Goal: Task Accomplishment & Management: Use online tool/utility

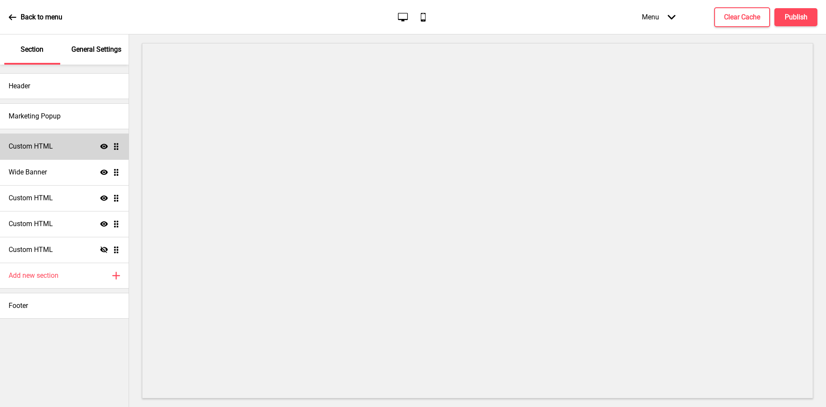
click at [53, 148] on h4 "Custom HTML" at bounding box center [31, 146] width 44 height 9
click at [56, 145] on div "Custom HTML Show Drag" at bounding box center [64, 146] width 129 height 26
click at [103, 146] on icon at bounding box center [104, 146] width 8 height 5
click at [104, 145] on icon at bounding box center [104, 146] width 8 height 5
click at [104, 145] on icon "Hide" at bounding box center [104, 146] width 8 height 8
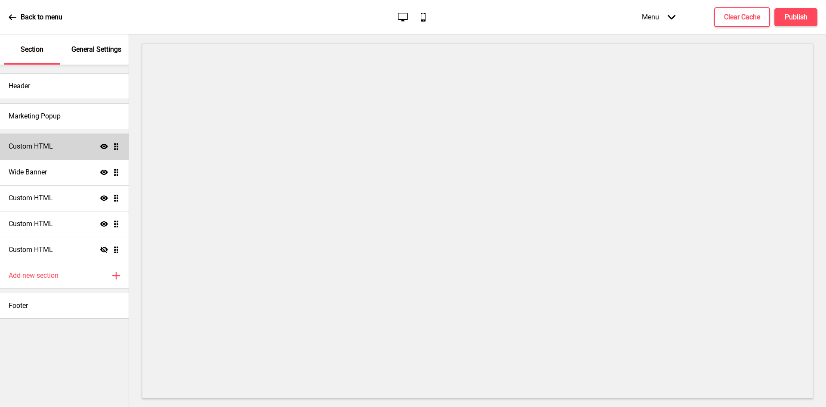
click at [65, 144] on div "Custom HTML Show Drag" at bounding box center [64, 146] width 129 height 26
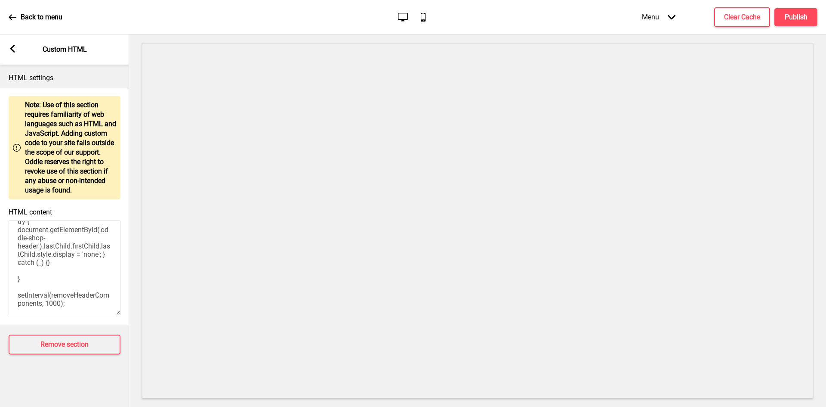
scroll to position [52, 0]
click at [9, 53] on div "Arrow left" at bounding box center [13, 49] width 8 height 9
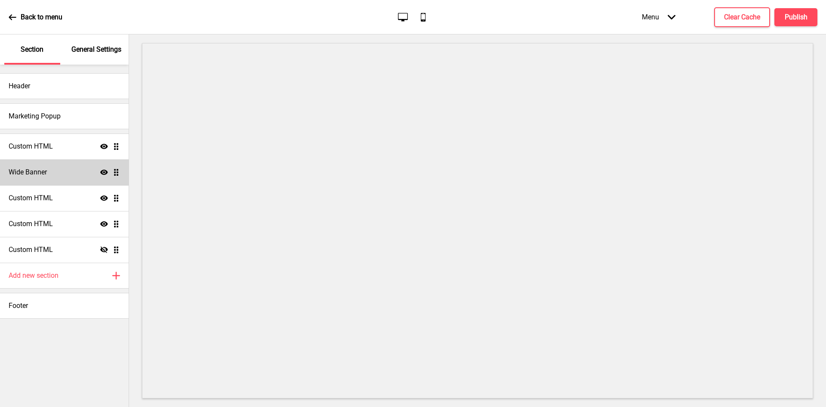
click at [86, 173] on div "Wide Banner Show Drag" at bounding box center [64, 172] width 129 height 26
select select "large"
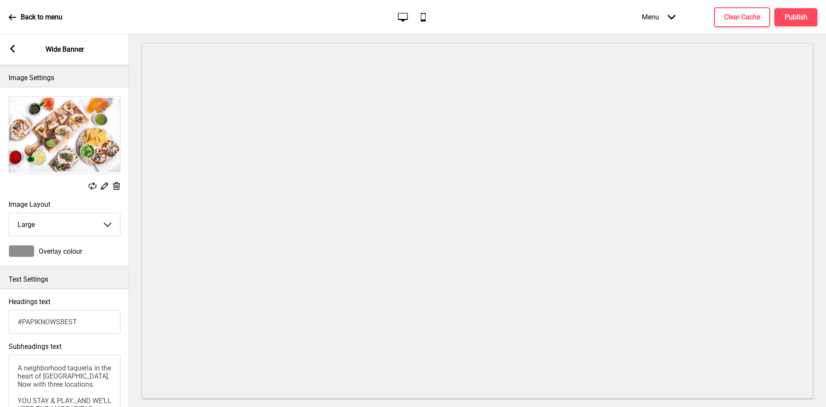
click at [15, 55] on div "Arrow left Wide Banner" at bounding box center [64, 49] width 129 height 30
click at [12, 49] on icon at bounding box center [12, 49] width 5 height 8
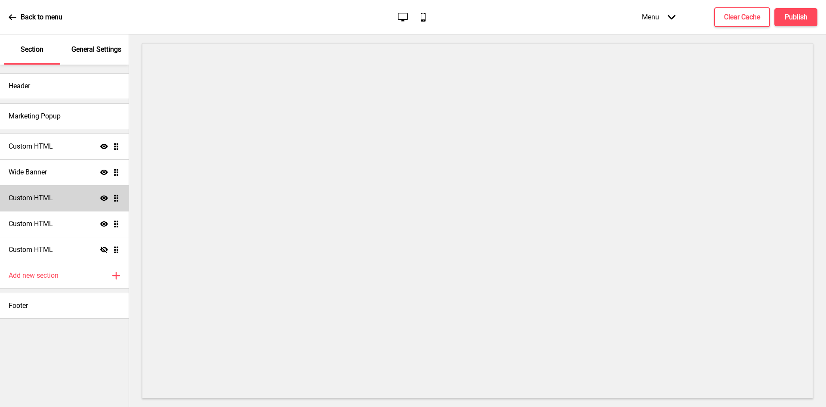
click at [105, 196] on icon at bounding box center [104, 197] width 8 height 5
click at [105, 196] on icon at bounding box center [104, 198] width 8 height 6
click at [57, 199] on div "Custom HTML Show Drag" at bounding box center [64, 198] width 129 height 26
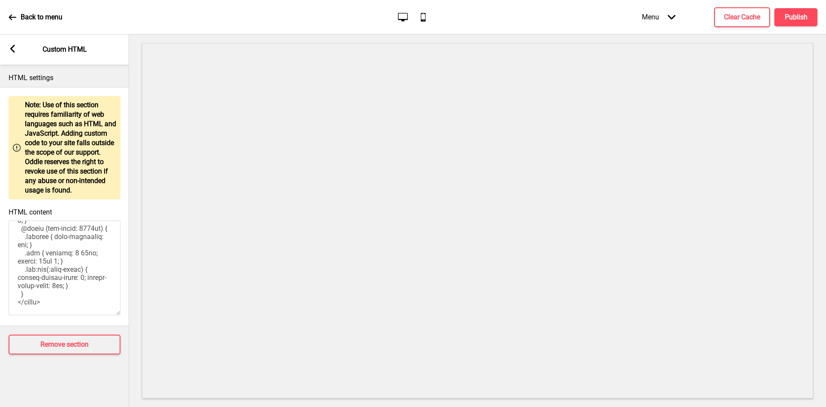
scroll to position [529, 0]
click at [56, 256] on textarea "HTML content" at bounding box center [65, 267] width 112 height 95
click at [14, 49] on rect at bounding box center [13, 49] width 8 height 8
